Goal: Information Seeking & Learning: Learn about a topic

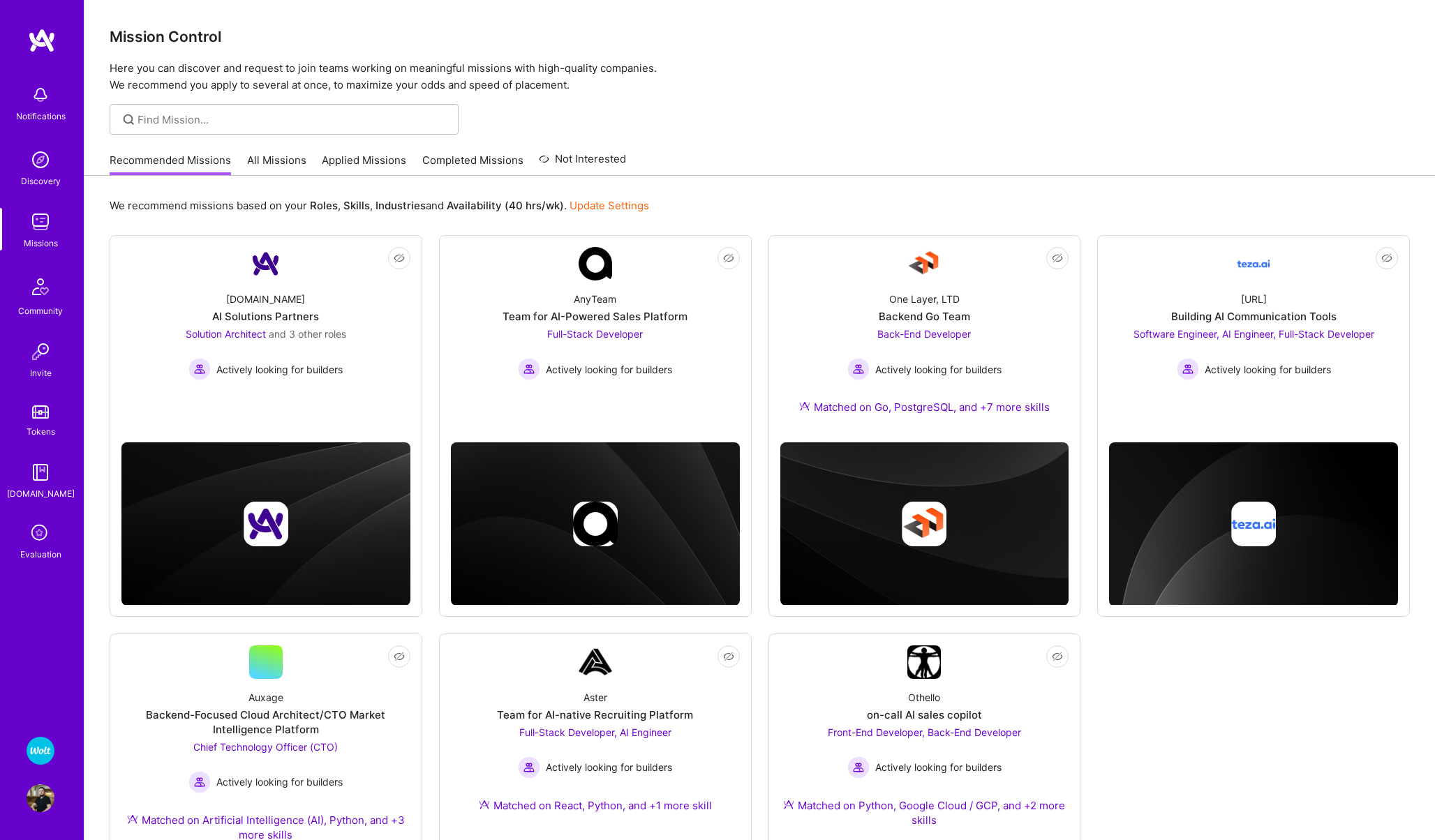
scroll to position [94, 0]
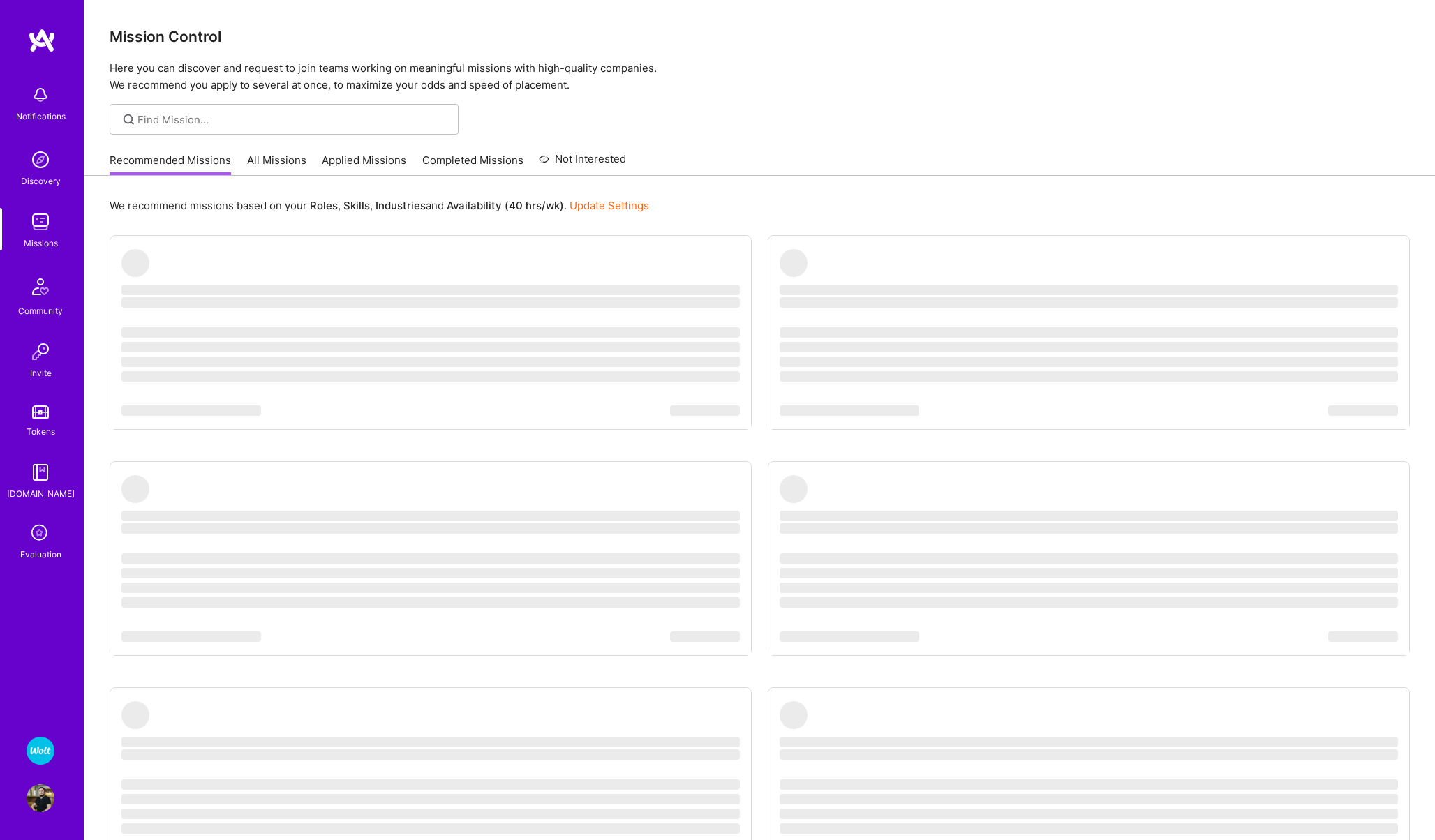
scroll to position [94, 0]
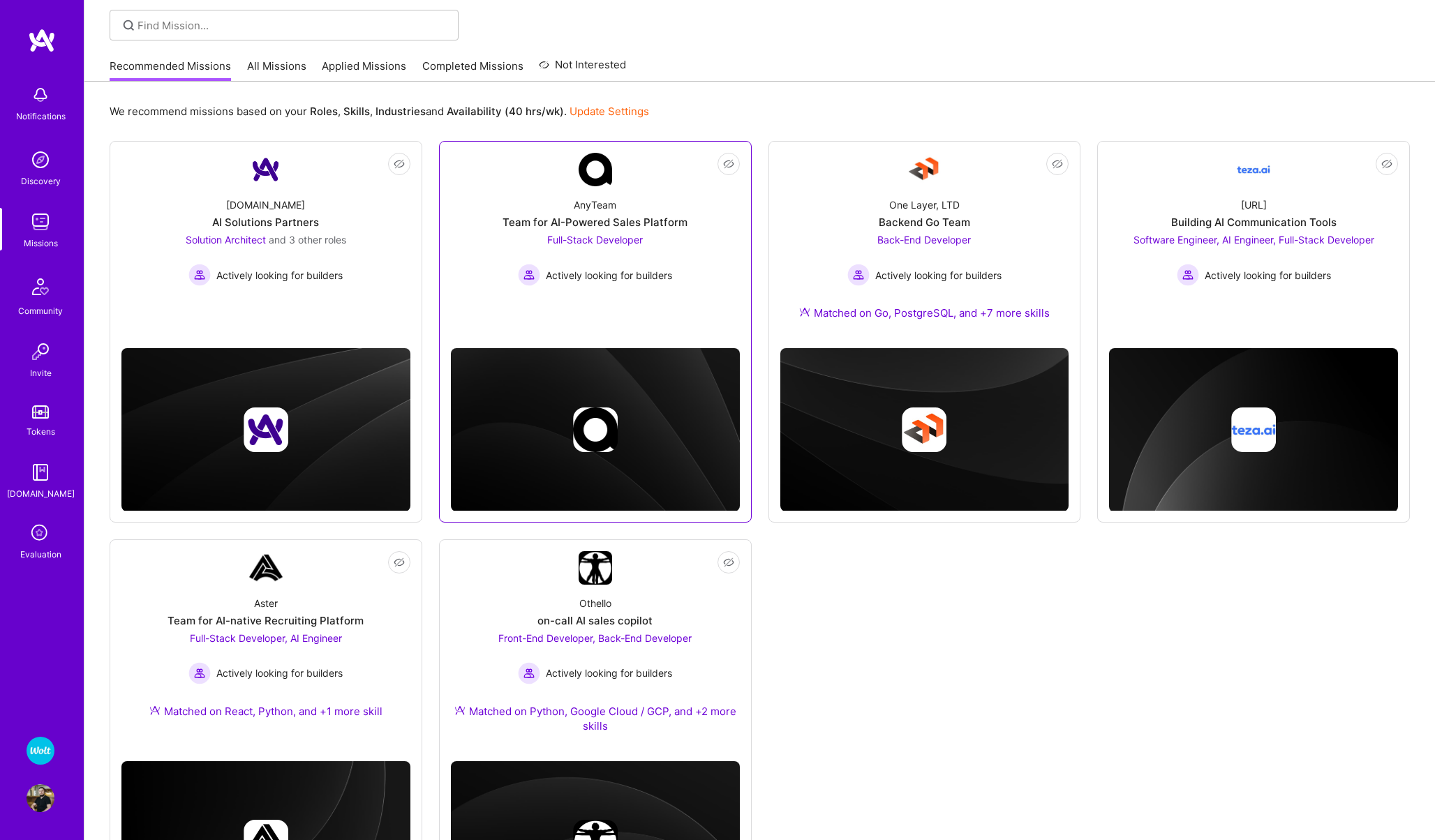
click at [480, 217] on div "AnyTeam Team for AI-Powered Sales Platform Full-Stack Developer Actively lookin…" at bounding box center [596, 236] width 289 height 100
